Goal: Navigation & Orientation: Find specific page/section

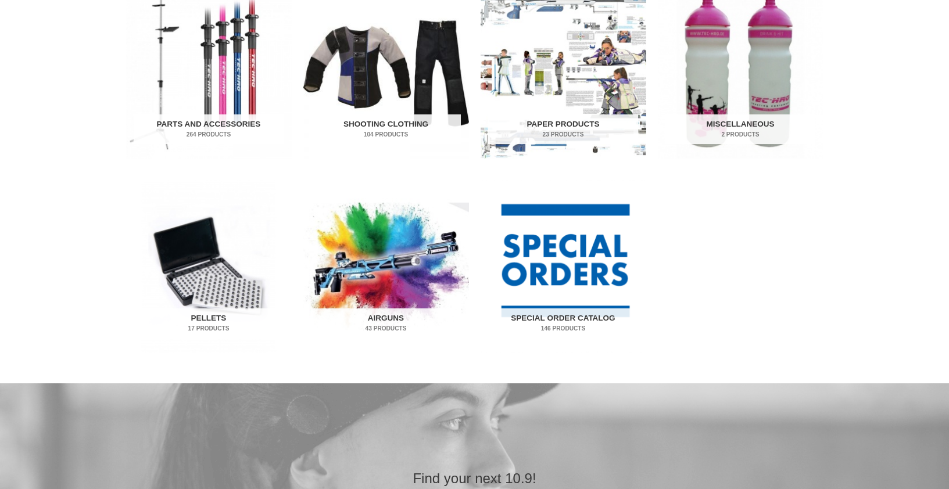
scroll to position [634, 0]
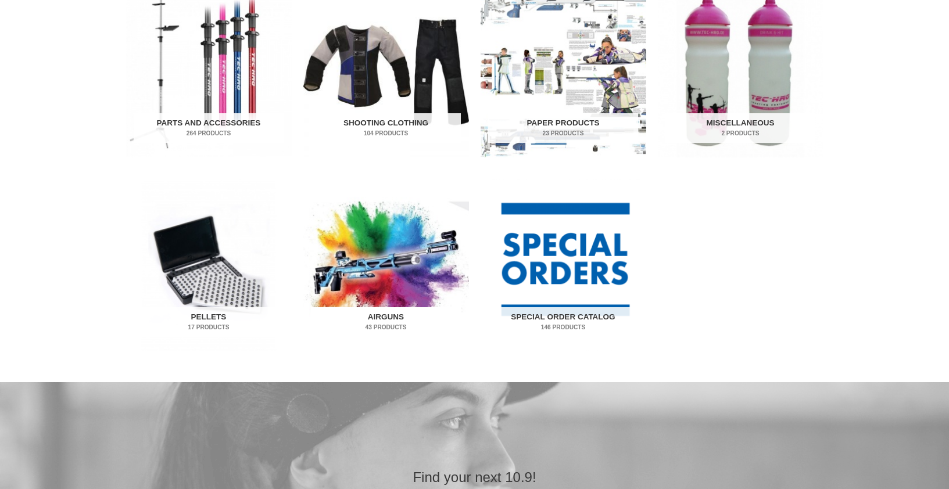
click at [369, 276] on img "Visit product category Airguns" at bounding box center [386, 265] width 166 height 173
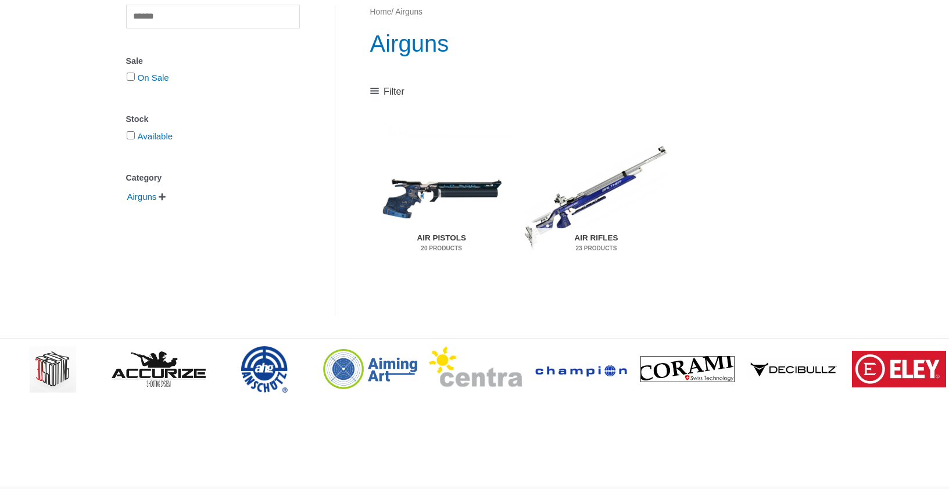
scroll to position [155, 0]
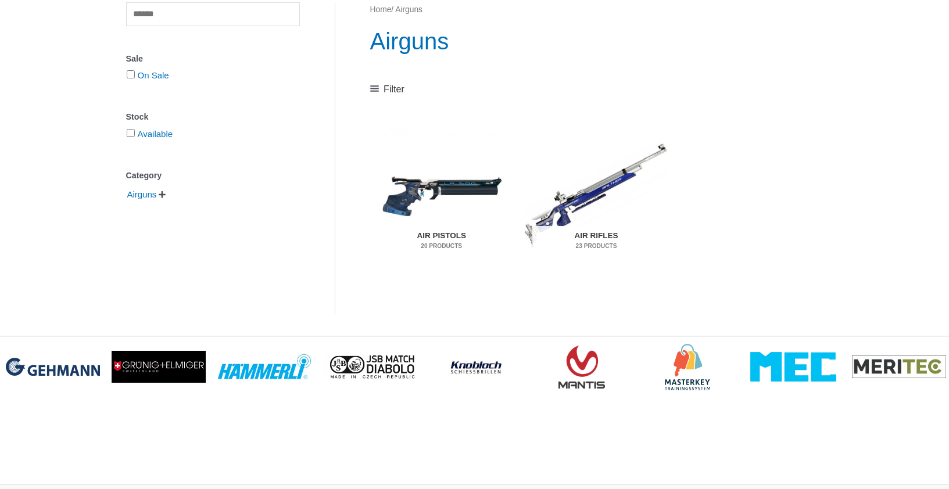
click at [451, 205] on img "Visit product category Air Pistols" at bounding box center [441, 195] width 143 height 150
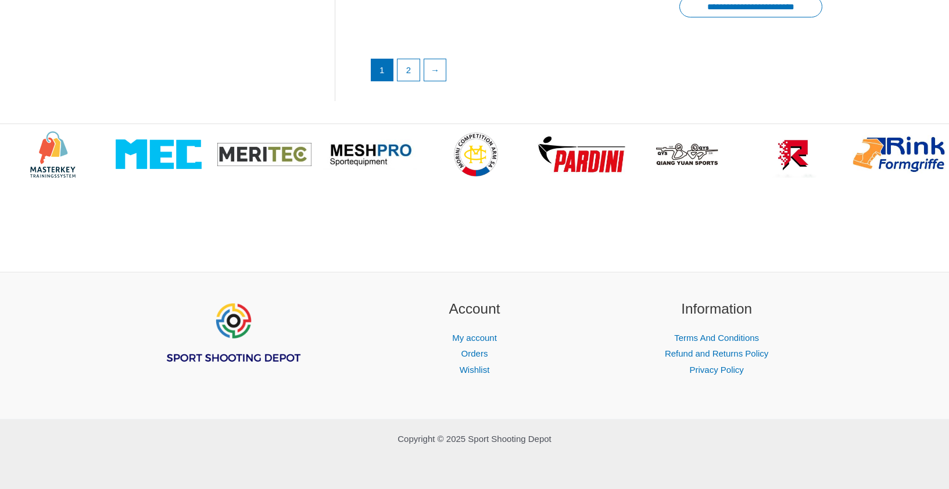
scroll to position [1963, 0]
click at [416, 81] on link "2" at bounding box center [408, 69] width 22 height 23
